Goal: Task Accomplishment & Management: Use online tool/utility

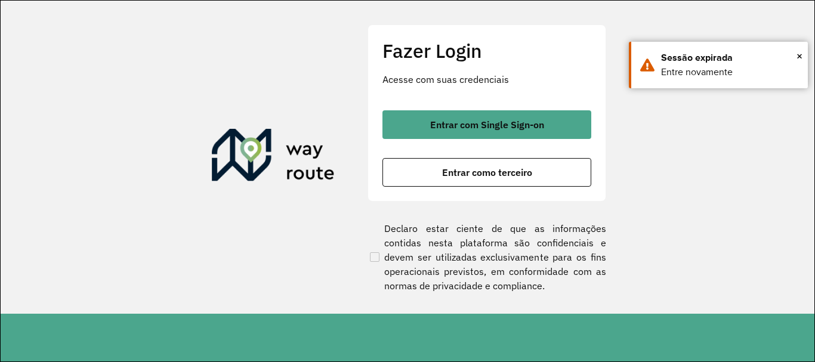
click at [440, 125] on span "Entrar com Single Sign-on" at bounding box center [487, 125] width 114 height 10
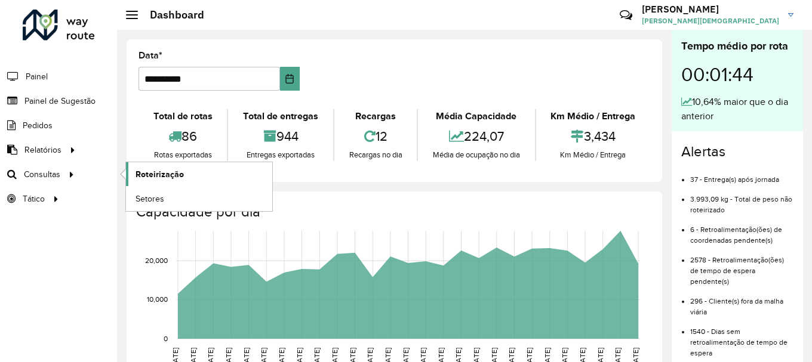
click at [143, 177] on span "Roteirização" at bounding box center [159, 174] width 48 height 13
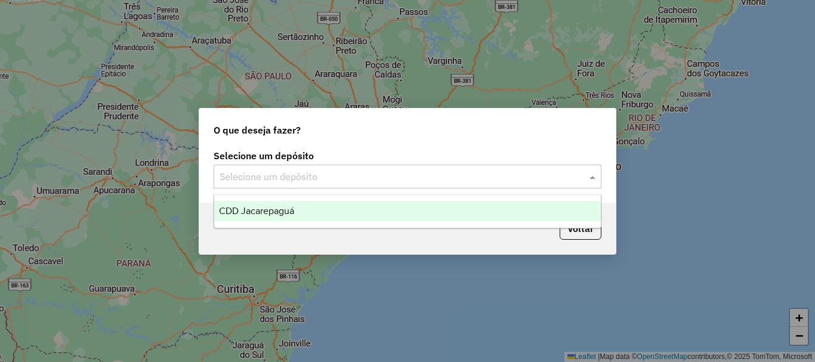
click at [590, 183] on span at bounding box center [594, 176] width 15 height 14
click at [323, 208] on div "CDD Jacarepaguá" at bounding box center [407, 211] width 387 height 20
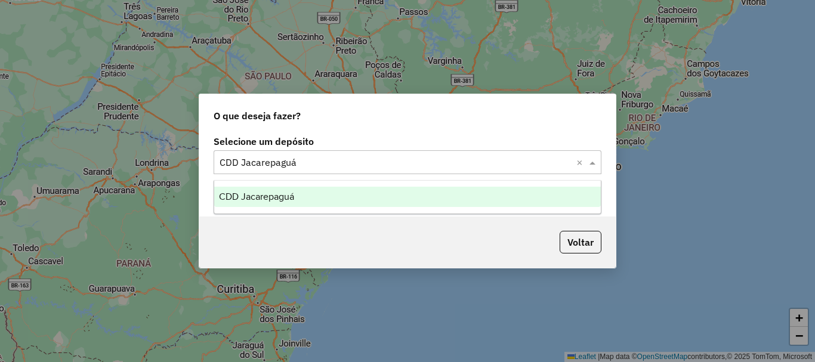
click at [593, 161] on span at bounding box center [594, 162] width 15 height 14
click at [302, 195] on div "CDD Jacarepaguá" at bounding box center [407, 197] width 387 height 20
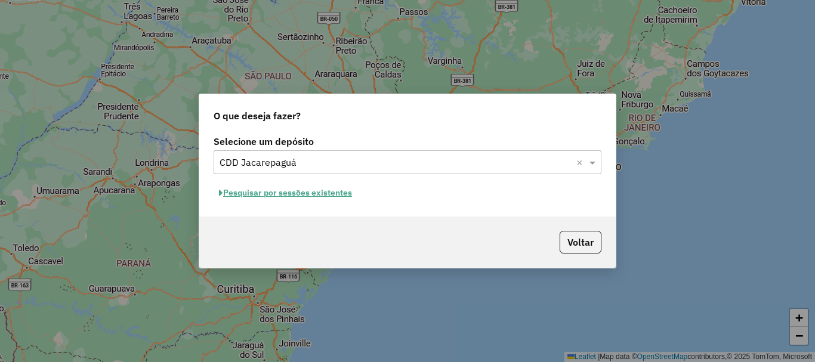
click at [295, 193] on button "Pesquisar por sessões existentes" at bounding box center [286, 193] width 144 height 18
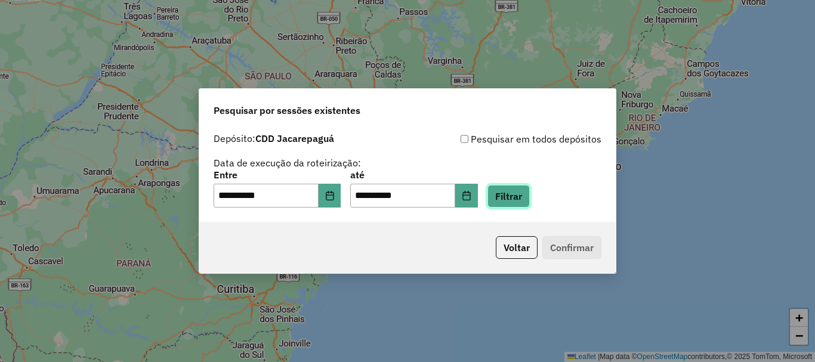
click at [515, 198] on button "Filtrar" at bounding box center [509, 196] width 42 height 23
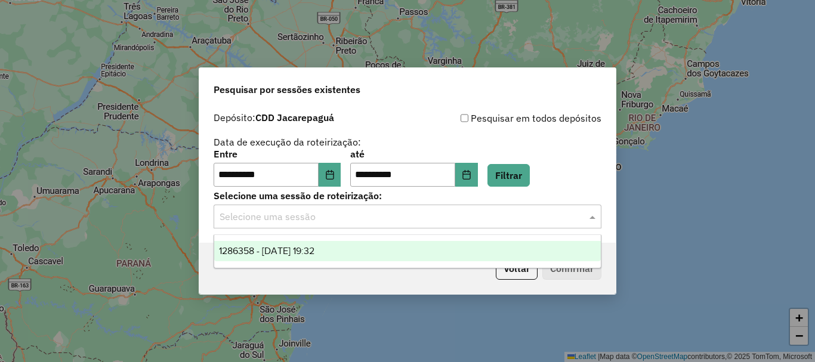
click at [596, 215] on span at bounding box center [594, 216] width 15 height 14
click at [314, 248] on span "1286358 - 01/10/2025 19:32" at bounding box center [266, 251] width 95 height 10
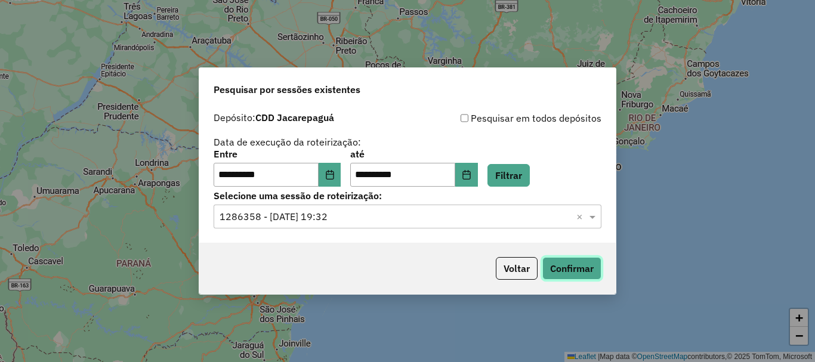
click at [570, 272] on button "Confirmar" at bounding box center [571, 268] width 59 height 23
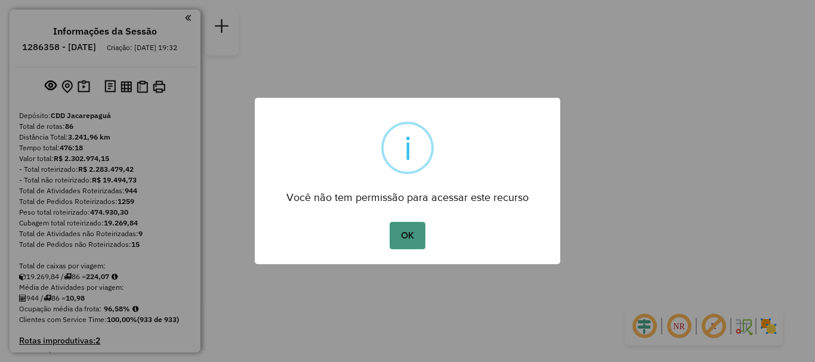
click at [410, 243] on button "OK" at bounding box center [407, 235] width 35 height 27
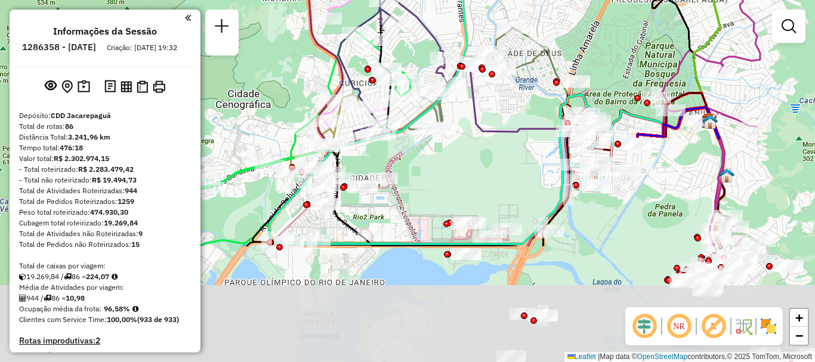
drag, startPoint x: 384, startPoint y: 297, endPoint x: 459, endPoint y: 136, distance: 177.5
click at [461, 139] on div "Janela de atendimento Grade de atendimento Capacidade Transportadoras Veículos …" at bounding box center [407, 181] width 815 height 362
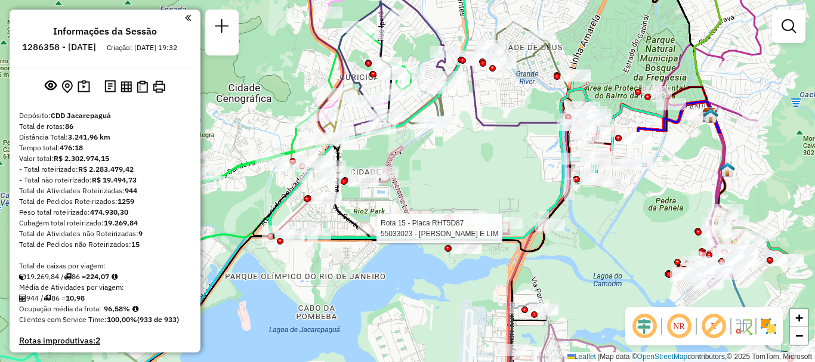
select select "**********"
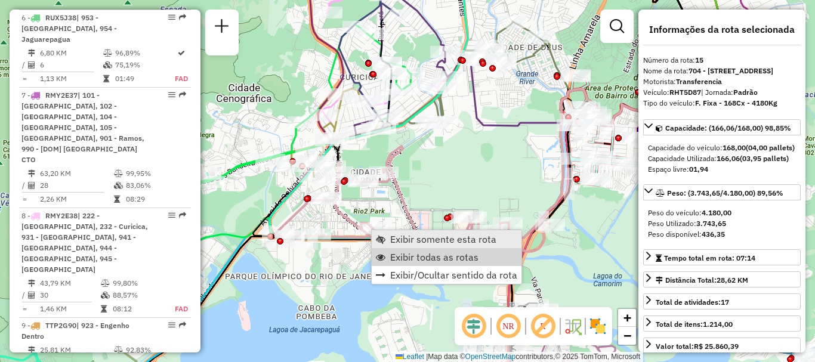
scroll to position [1504, 0]
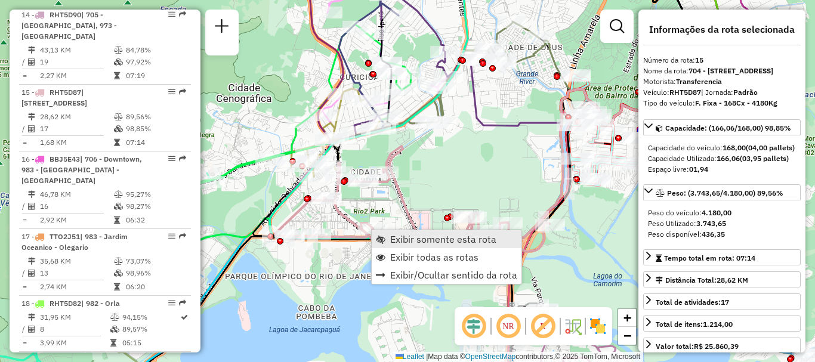
click at [437, 242] on span "Exibir somente esta rota" at bounding box center [443, 240] width 106 height 10
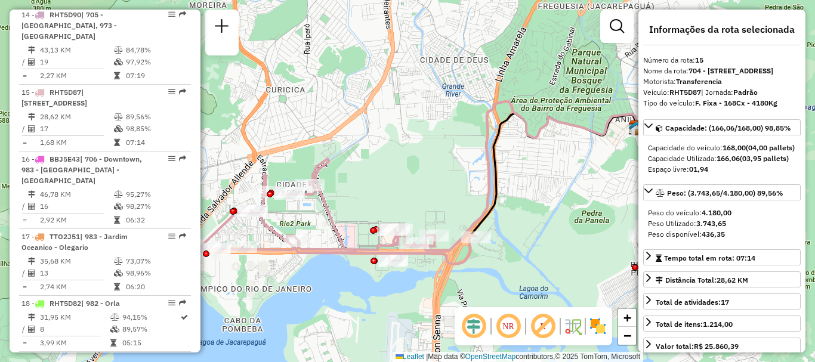
drag, startPoint x: 379, startPoint y: 174, endPoint x: 401, endPoint y: 168, distance: 23.0
click at [401, 168] on div "Janela de atendimento Grade de atendimento Capacidade Transportadoras Veículos …" at bounding box center [407, 181] width 815 height 362
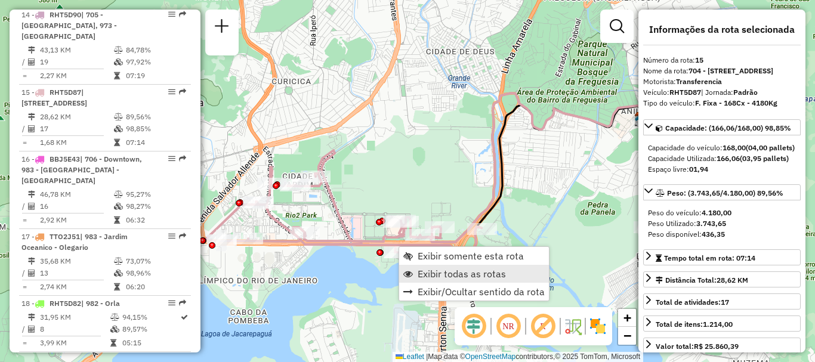
click at [431, 272] on span "Exibir todas as rotas" at bounding box center [462, 274] width 88 height 10
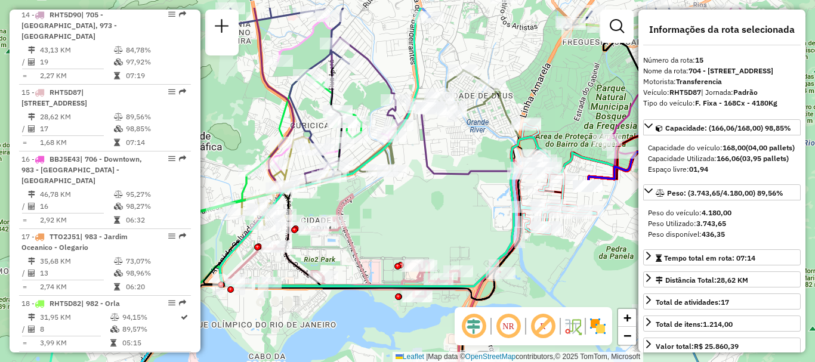
click at [407, 207] on div "Janela de atendimento Grade de atendimento Capacidade Transportadoras Veículos …" at bounding box center [407, 181] width 815 height 362
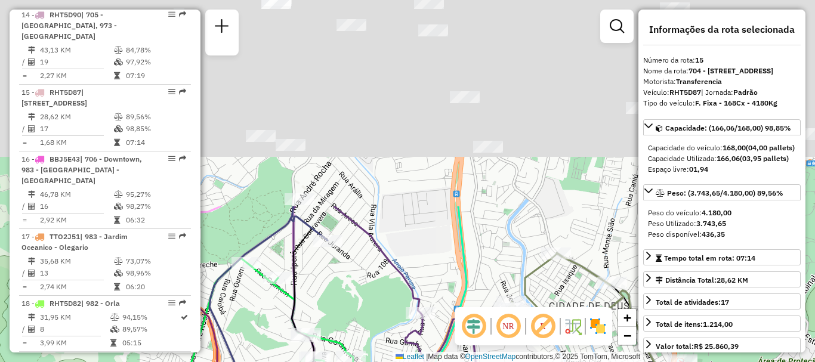
drag, startPoint x: 411, startPoint y: 52, endPoint x: 377, endPoint y: 233, distance: 184.1
click at [380, 305] on div "Janela de atendimento Grade de atendimento Capacidade Transportadoras Veículos …" at bounding box center [407, 181] width 815 height 362
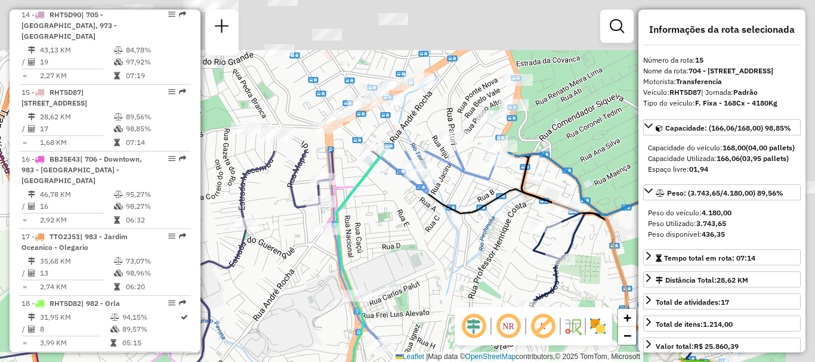
drag, startPoint x: 405, startPoint y: 130, endPoint x: 295, endPoint y: 337, distance: 234.7
click at [295, 337] on div "Janela de atendimento Grade de atendimento Capacidade Transportadoras Veículos …" at bounding box center [407, 181] width 815 height 362
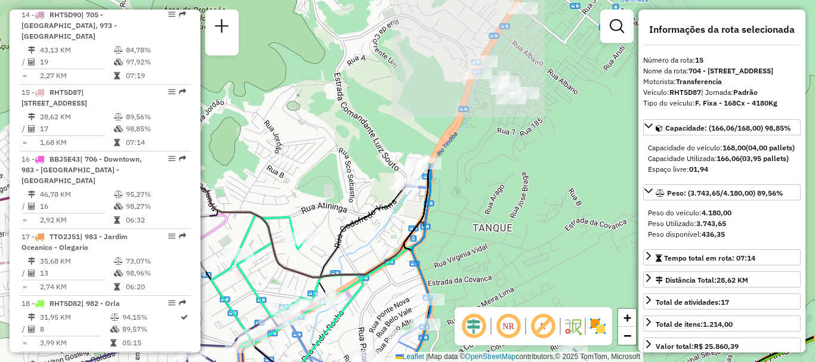
drag, startPoint x: 432, startPoint y: 129, endPoint x: 350, endPoint y: 329, distance: 216.2
click at [350, 329] on div "Janela de atendimento Grade de atendimento Capacidade Transportadoras Veículos …" at bounding box center [407, 181] width 815 height 362
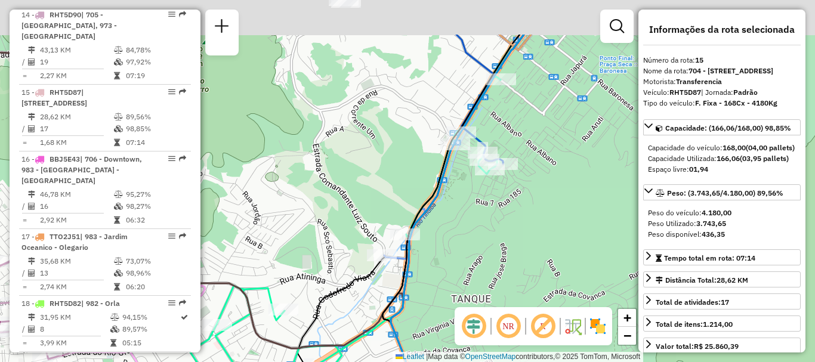
drag, startPoint x: 476, startPoint y: 172, endPoint x: 431, endPoint y: 289, distance: 125.2
click at [431, 289] on div "Janela de atendimento Grade de atendimento Capacidade Transportadoras Veículos …" at bounding box center [407, 181] width 815 height 362
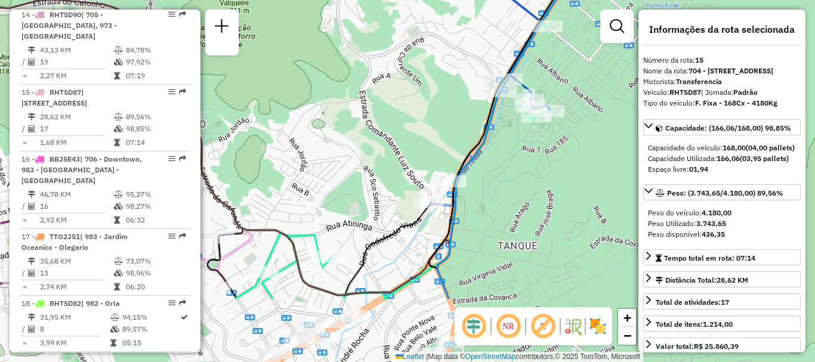
drag, startPoint x: 298, startPoint y: 226, endPoint x: 375, endPoint y: 114, distance: 135.2
click at [375, 114] on div "Janela de atendimento Grade de atendimento Capacidade Transportadoras Veículos …" at bounding box center [407, 181] width 815 height 362
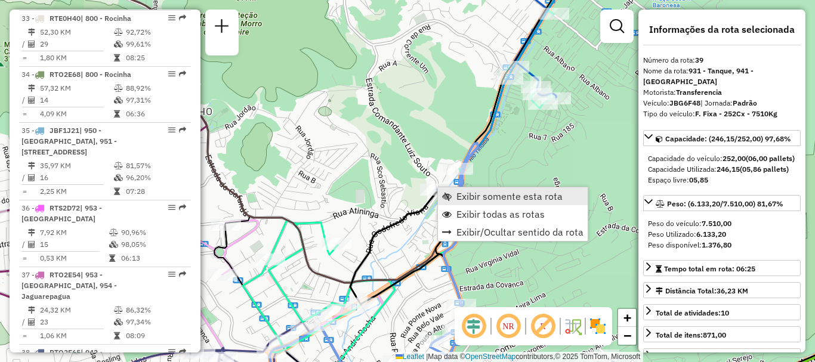
scroll to position [3194, 0]
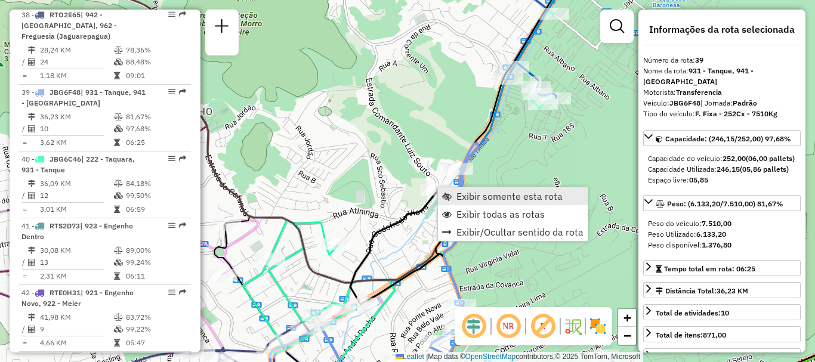
click at [458, 198] on span "Exibir somente esta rota" at bounding box center [510, 197] width 106 height 10
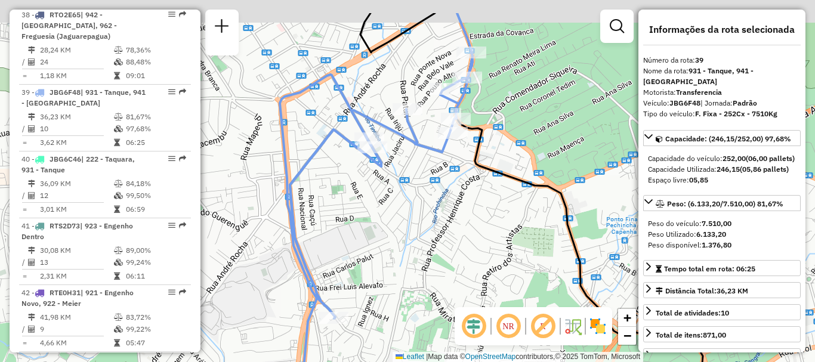
drag, startPoint x: 428, startPoint y: 107, endPoint x: 427, endPoint y: 156, distance: 49.5
click at [427, 156] on div "Janela de atendimento Grade de atendimento Capacidade Transportadoras Veículos …" at bounding box center [407, 181] width 815 height 362
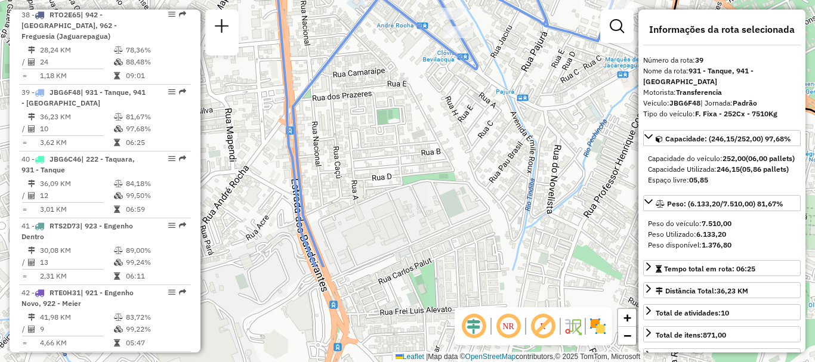
drag, startPoint x: 343, startPoint y: 264, endPoint x: 440, endPoint y: 134, distance: 162.6
click at [440, 134] on div "Janela de atendimento Grade de atendimento Capacidade Transportadoras Veículos …" at bounding box center [407, 181] width 815 height 362
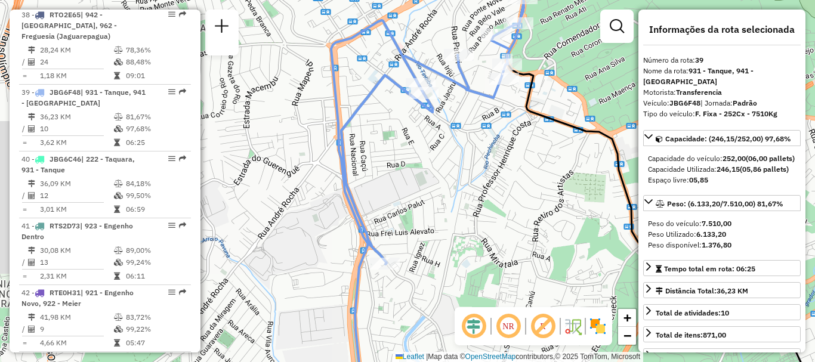
drag, startPoint x: 418, startPoint y: 180, endPoint x: 406, endPoint y: 174, distance: 12.5
click at [406, 174] on div "Janela de atendimento Grade de atendimento Capacidade Transportadoras Veículos …" at bounding box center [407, 181] width 815 height 362
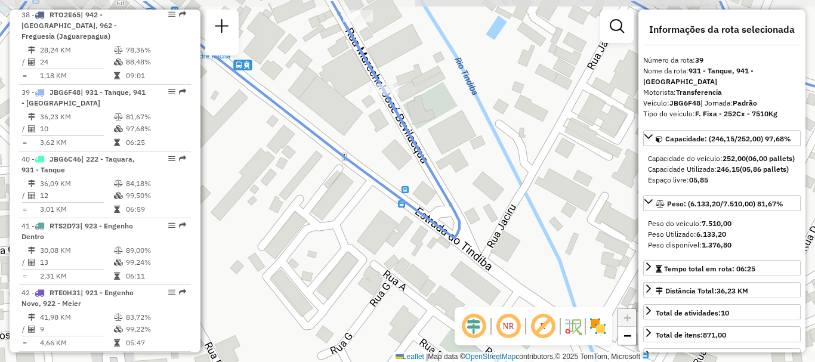
drag, startPoint x: 366, startPoint y: 88, endPoint x: 388, endPoint y: 125, distance: 43.6
click at [388, 125] on div "Janela de atendimento Grade de atendimento Capacidade Transportadoras Veículos …" at bounding box center [407, 181] width 815 height 362
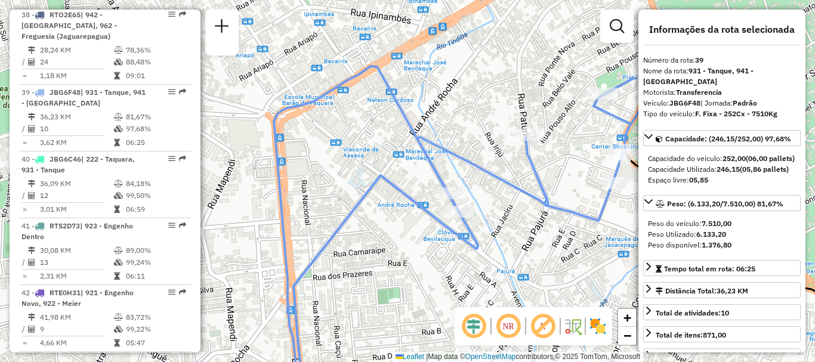
drag, startPoint x: 365, startPoint y: 250, endPoint x: 431, endPoint y: 320, distance: 96.7
click at [430, 327] on div "Janela de atendimento Grade de atendimento Capacidade Transportadoras Veículos …" at bounding box center [407, 181] width 815 height 362
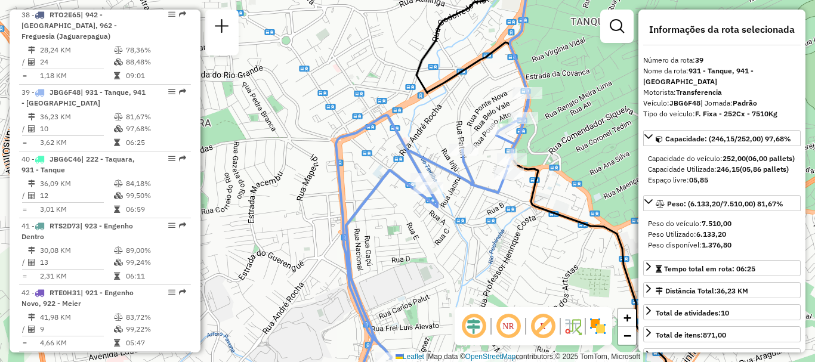
drag, startPoint x: 492, startPoint y: 241, endPoint x: 485, endPoint y: 247, distance: 9.3
click at [485, 247] on div "Janela de atendimento Grade de atendimento Capacidade Transportadoras Veículos …" at bounding box center [407, 181] width 815 height 362
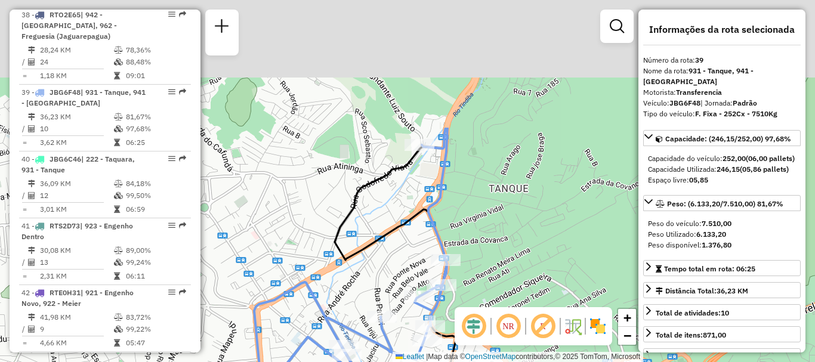
drag, startPoint x: 480, startPoint y: 95, endPoint x: 403, endPoint y: 260, distance: 181.5
click at [403, 260] on div "Janela de atendimento Grade de atendimento Capacidade Transportadoras Veículos …" at bounding box center [407, 181] width 815 height 362
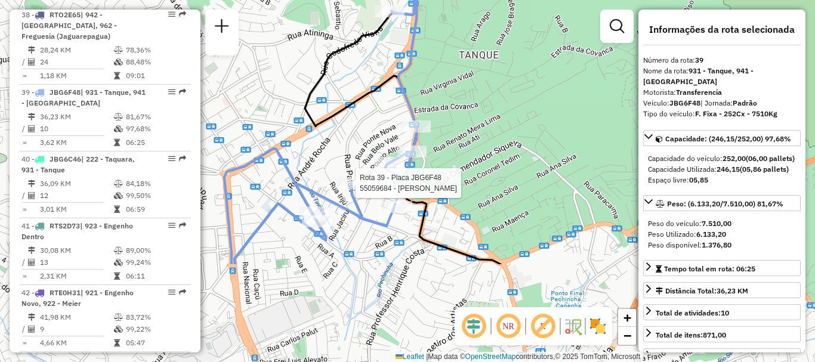
drag, startPoint x: 412, startPoint y: 279, endPoint x: 385, endPoint y: 146, distance: 136.5
click at [385, 146] on div "Rota 39 - Placa JBG6F48 55059684 - [PERSON_NAME] Janela de atendimento Grade de…" at bounding box center [407, 181] width 815 height 362
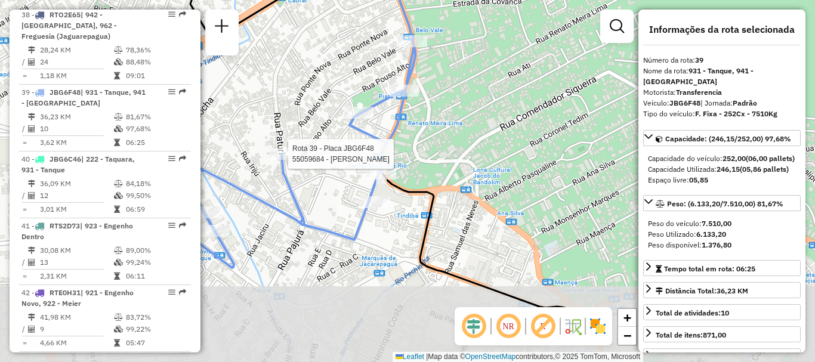
drag, startPoint x: 309, startPoint y: 227, endPoint x: 308, endPoint y: 145, distance: 82.4
click at [308, 145] on div "Rota 39 - Placa JBG6F48 55059684 - [PERSON_NAME] Janela de atendimento Grade de…" at bounding box center [407, 181] width 815 height 362
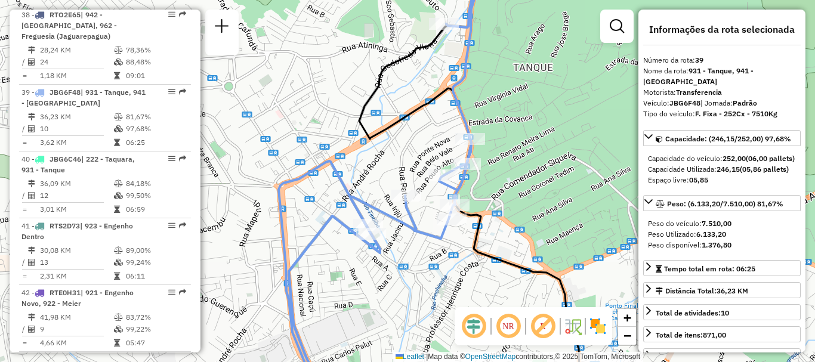
drag, startPoint x: 508, startPoint y: 215, endPoint x: 492, endPoint y: 209, distance: 16.6
click at [492, 209] on div "Janela de atendimento Grade de atendimento Capacidade Transportadoras Veículos …" at bounding box center [407, 181] width 815 height 362
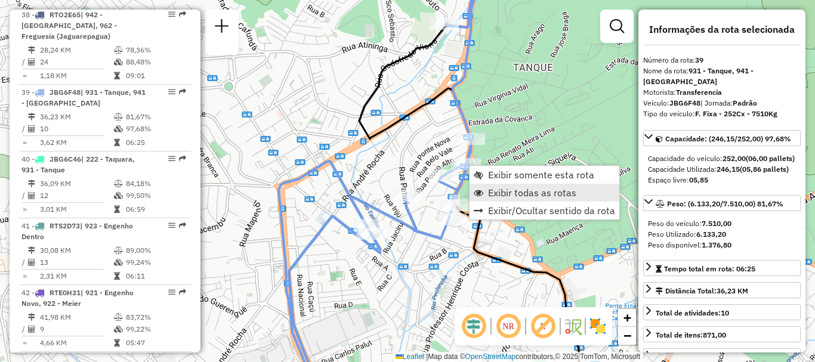
click at [510, 188] on span "Exibir todas as rotas" at bounding box center [532, 193] width 88 height 10
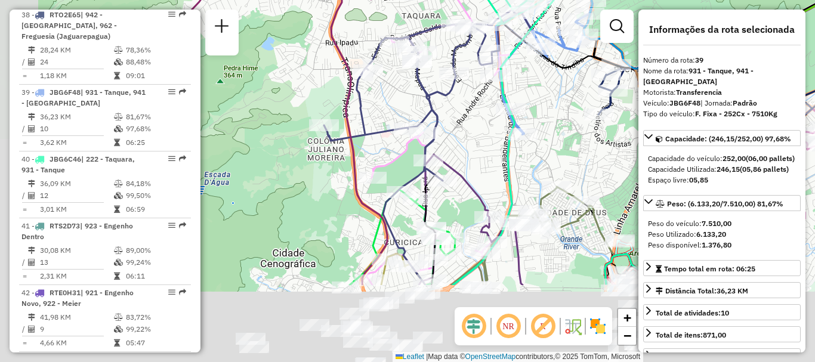
drag, startPoint x: 387, startPoint y: 270, endPoint x: 418, endPoint y: 245, distance: 39.4
click at [474, 157] on div "Janela de atendimento Grade de atendimento Capacidade Transportadoras Veículos …" at bounding box center [407, 181] width 815 height 362
